Goal: Task Accomplishment & Management: Use online tool/utility

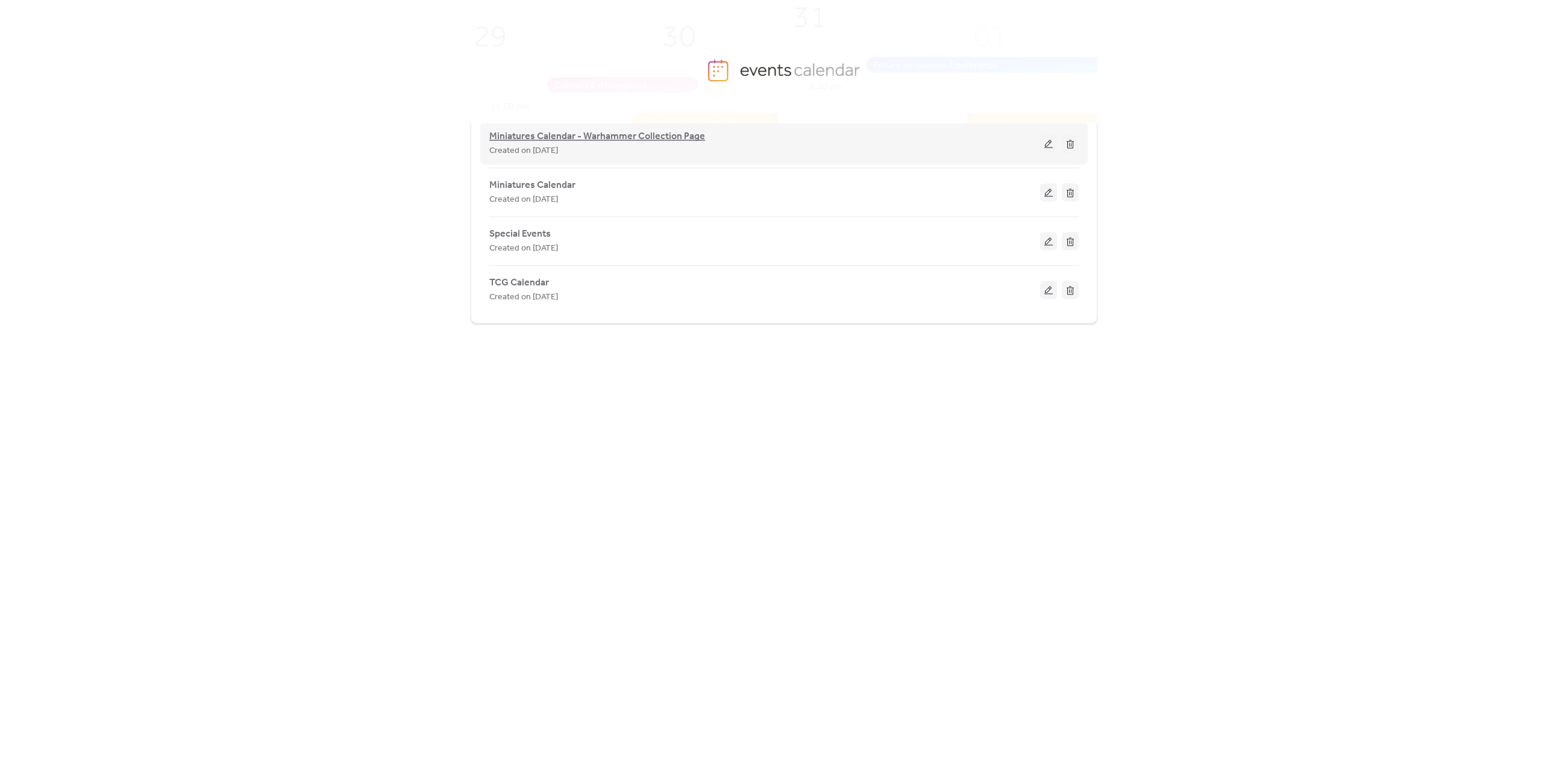
click at [627, 135] on span "Miniatures Calendar - Warhammer Collection Page" at bounding box center [597, 136] width 216 height 14
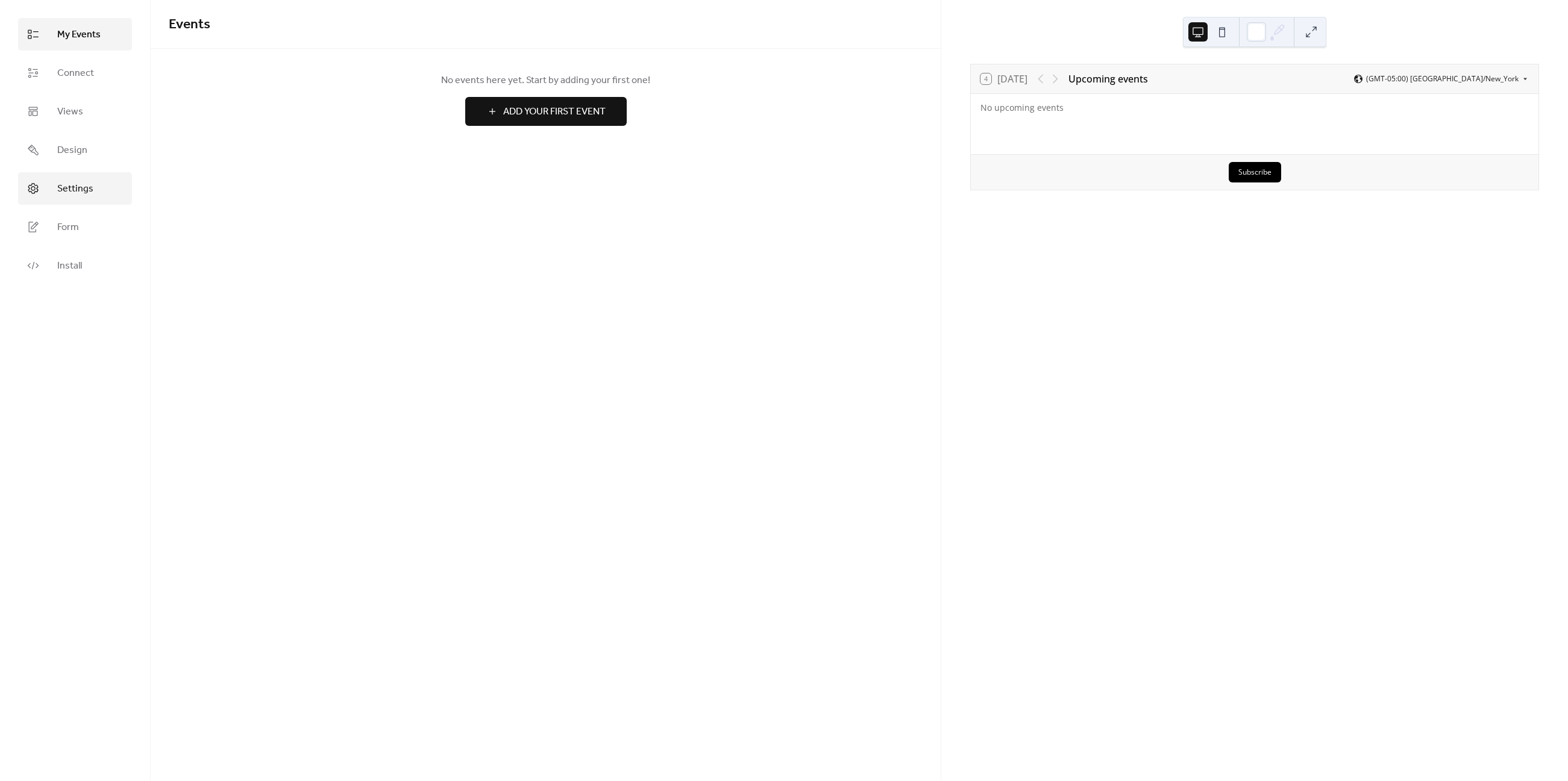
click at [81, 191] on span "Settings" at bounding box center [75, 189] width 36 height 14
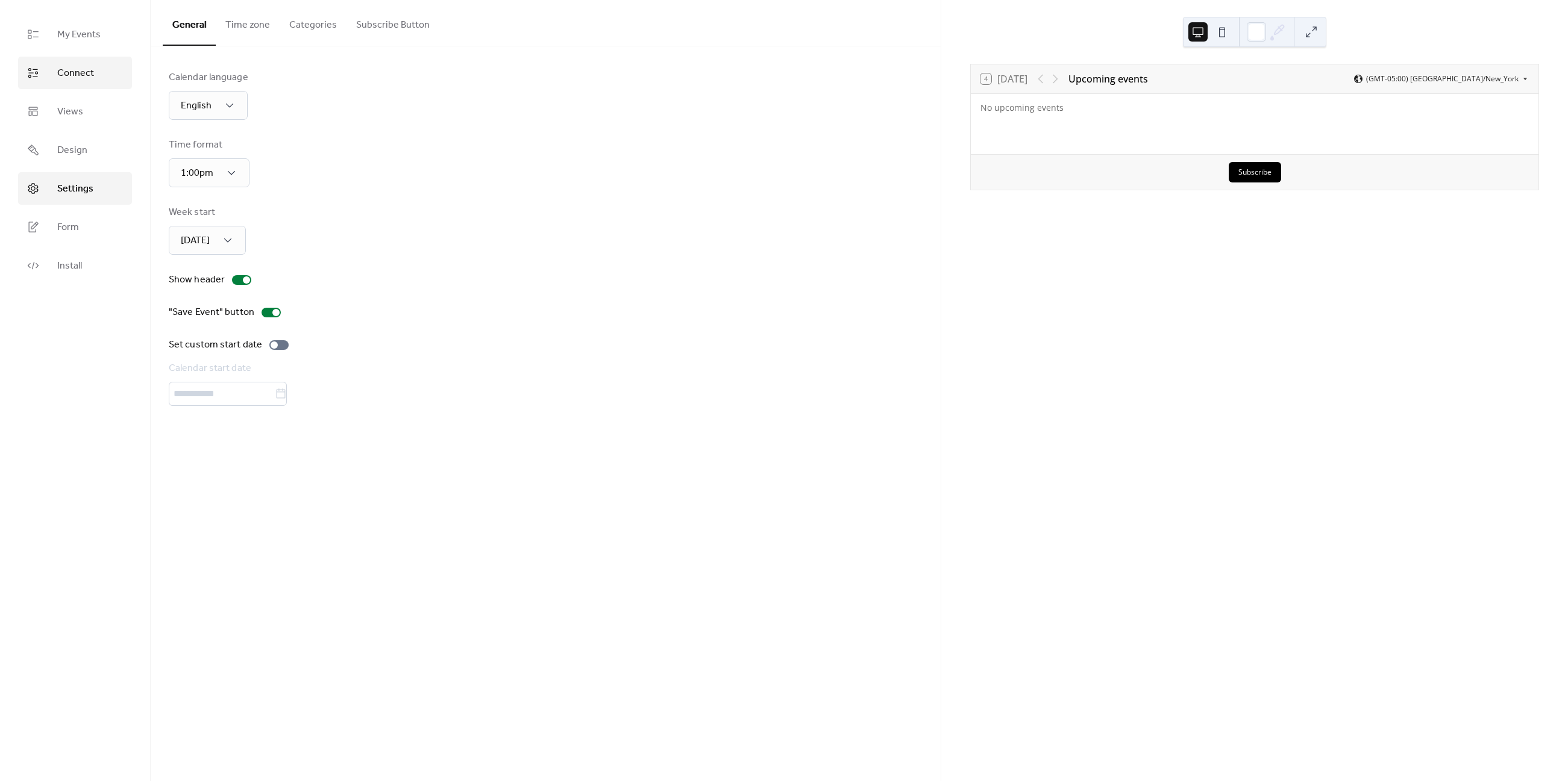
click at [68, 75] on span "Connect" at bounding box center [75, 73] width 37 height 14
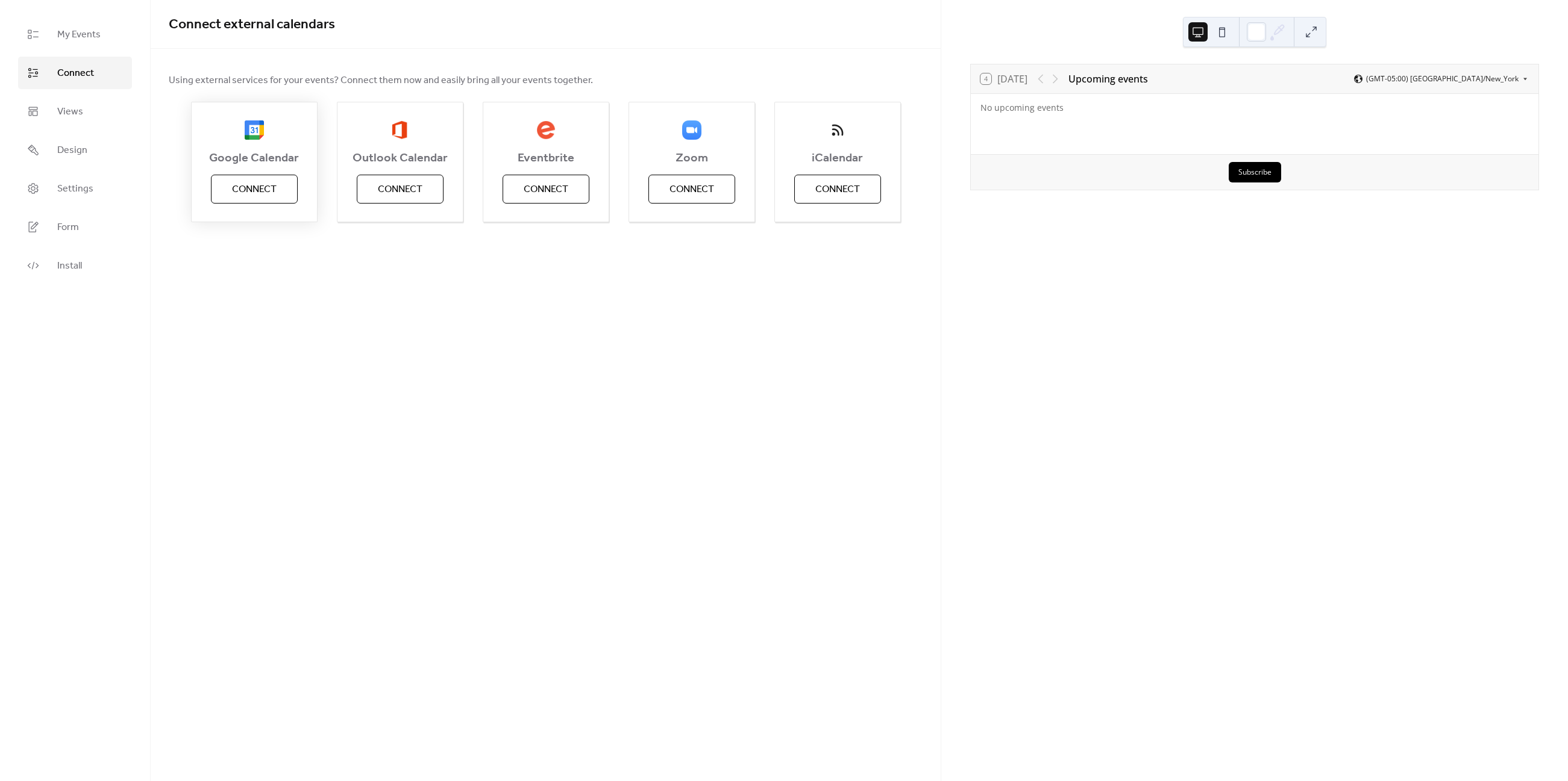
click at [262, 193] on span "Connect" at bounding box center [254, 190] width 44 height 14
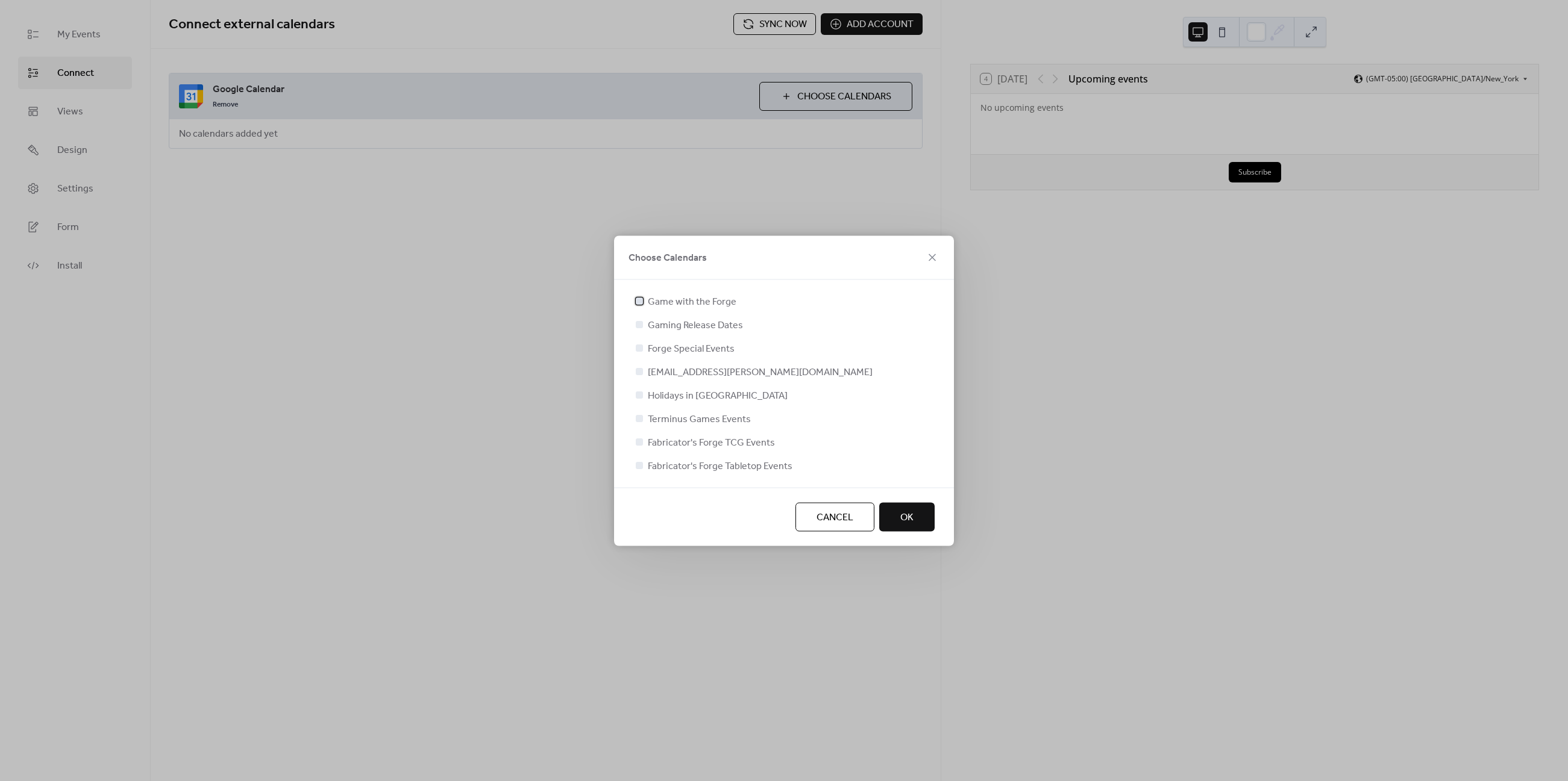
click at [652, 300] on span "Game with the Forge" at bounding box center [692, 302] width 88 height 14
click at [640, 302] on icon at bounding box center [639, 300] width 5 height 5
click at [634, 465] on div at bounding box center [639, 464] width 12 height 12
click at [730, 431] on div "Game with the Forge Gaming Release Dates Forge Special Events [EMAIL_ADDRESS][P…" at bounding box center [783, 384] width 301 height 179
click at [882, 512] on button "OK" at bounding box center [907, 517] width 56 height 29
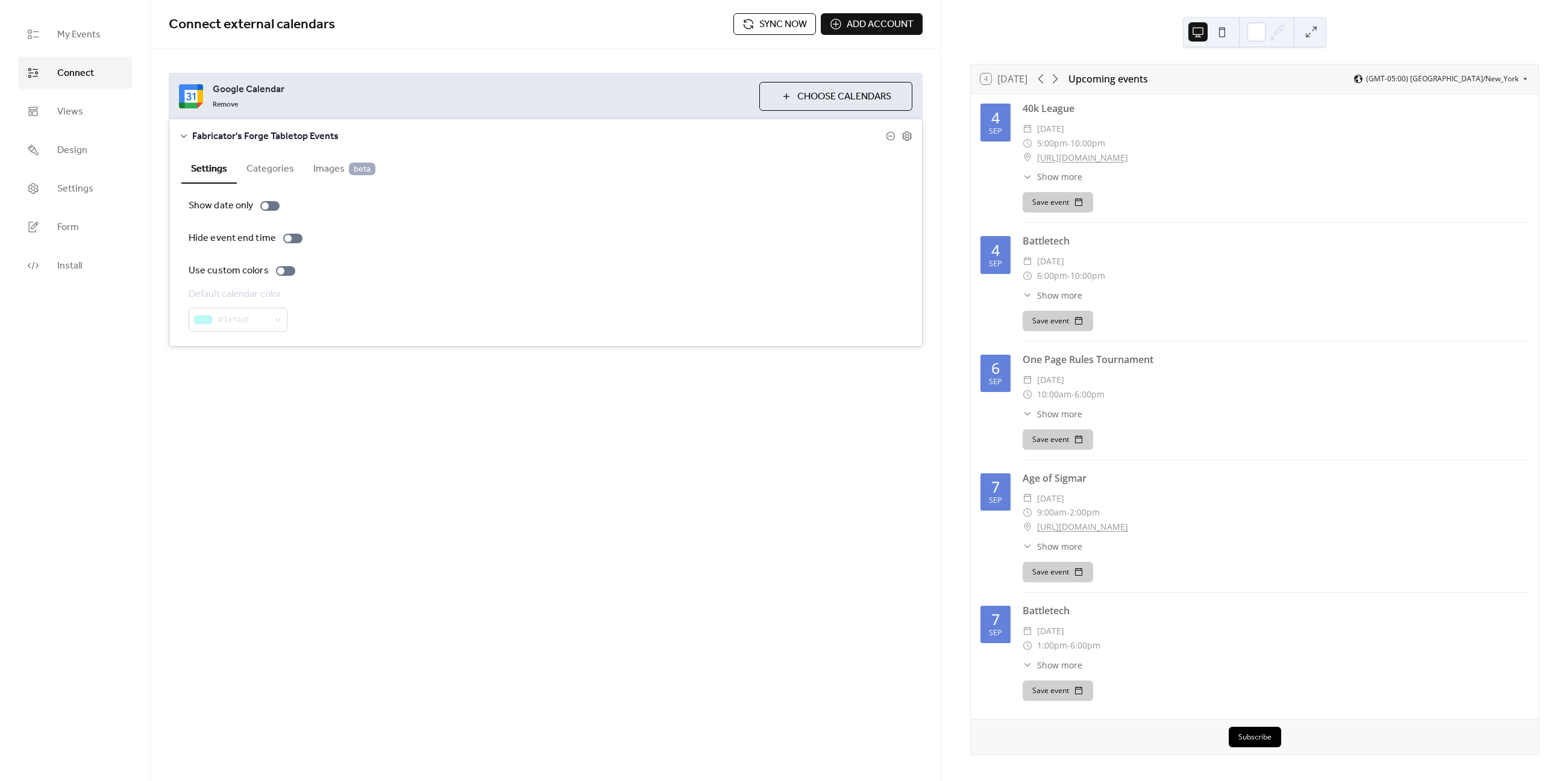
click at [779, 26] on span "Sync now" at bounding box center [783, 24] width 48 height 14
